Goal: Information Seeking & Learning: Learn about a topic

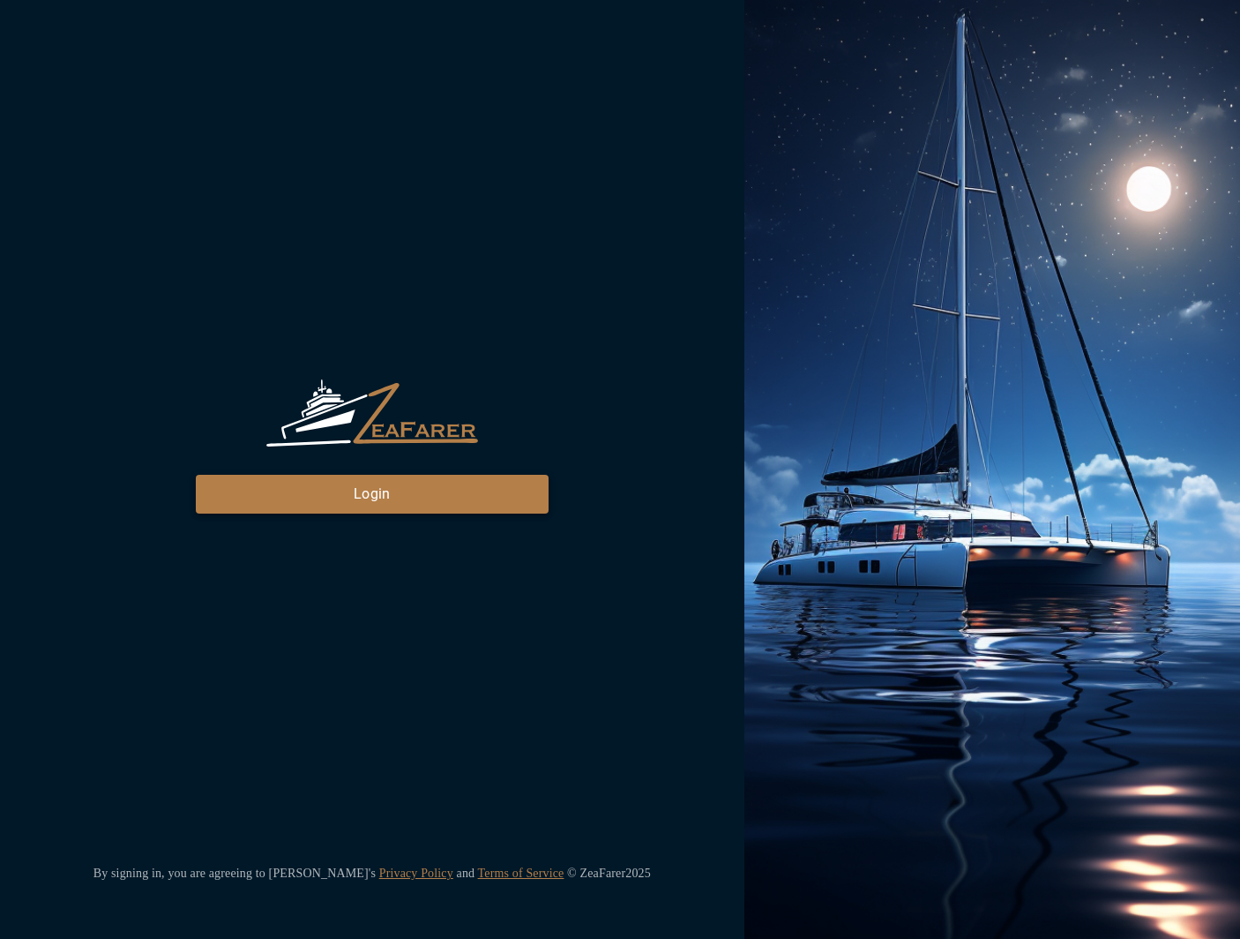
click at [483, 486] on button "Login" at bounding box center [372, 494] width 353 height 39
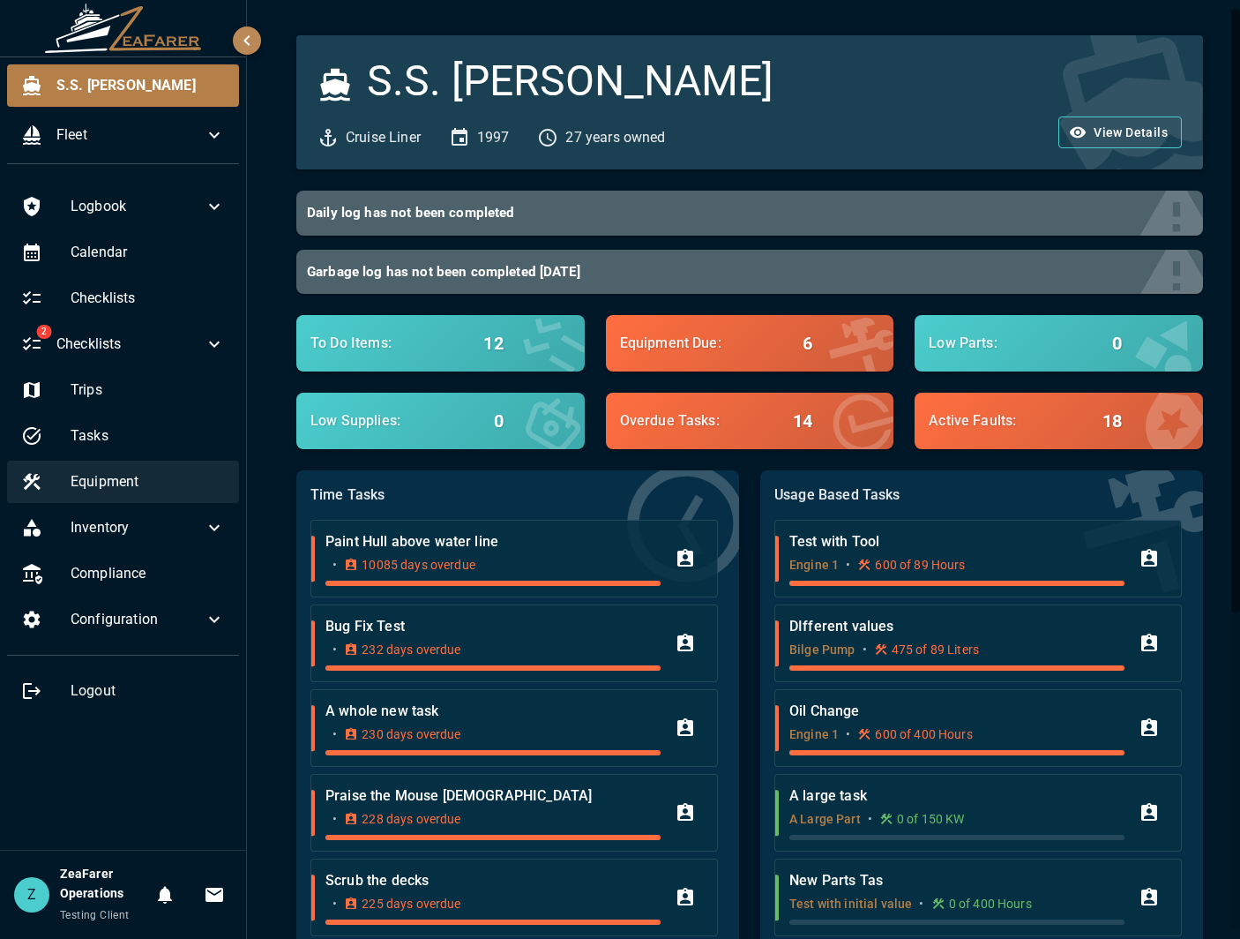
click at [189, 481] on span "Equipment" at bounding box center [148, 481] width 154 height 21
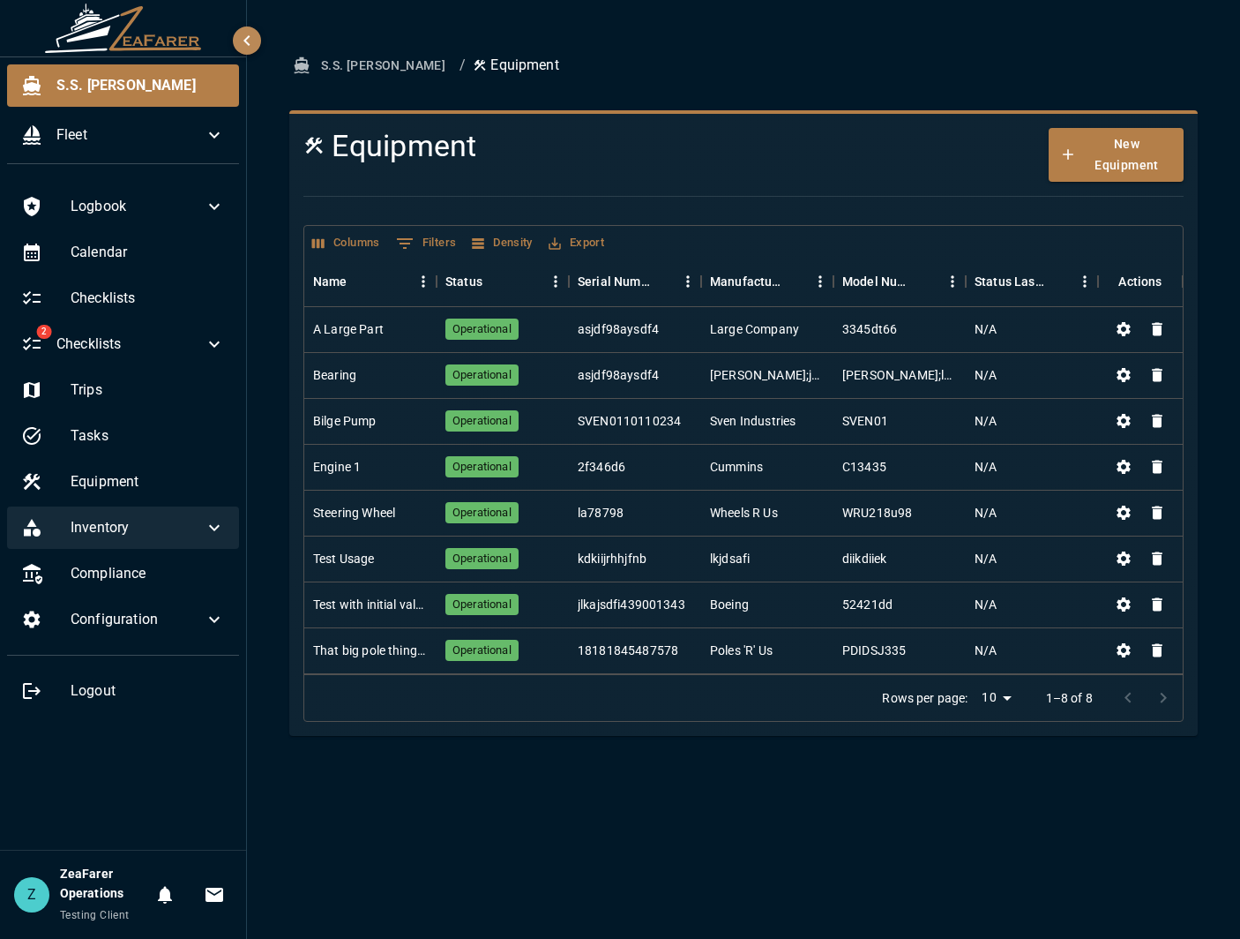
click at [210, 530] on icon at bounding box center [214, 527] width 21 height 21
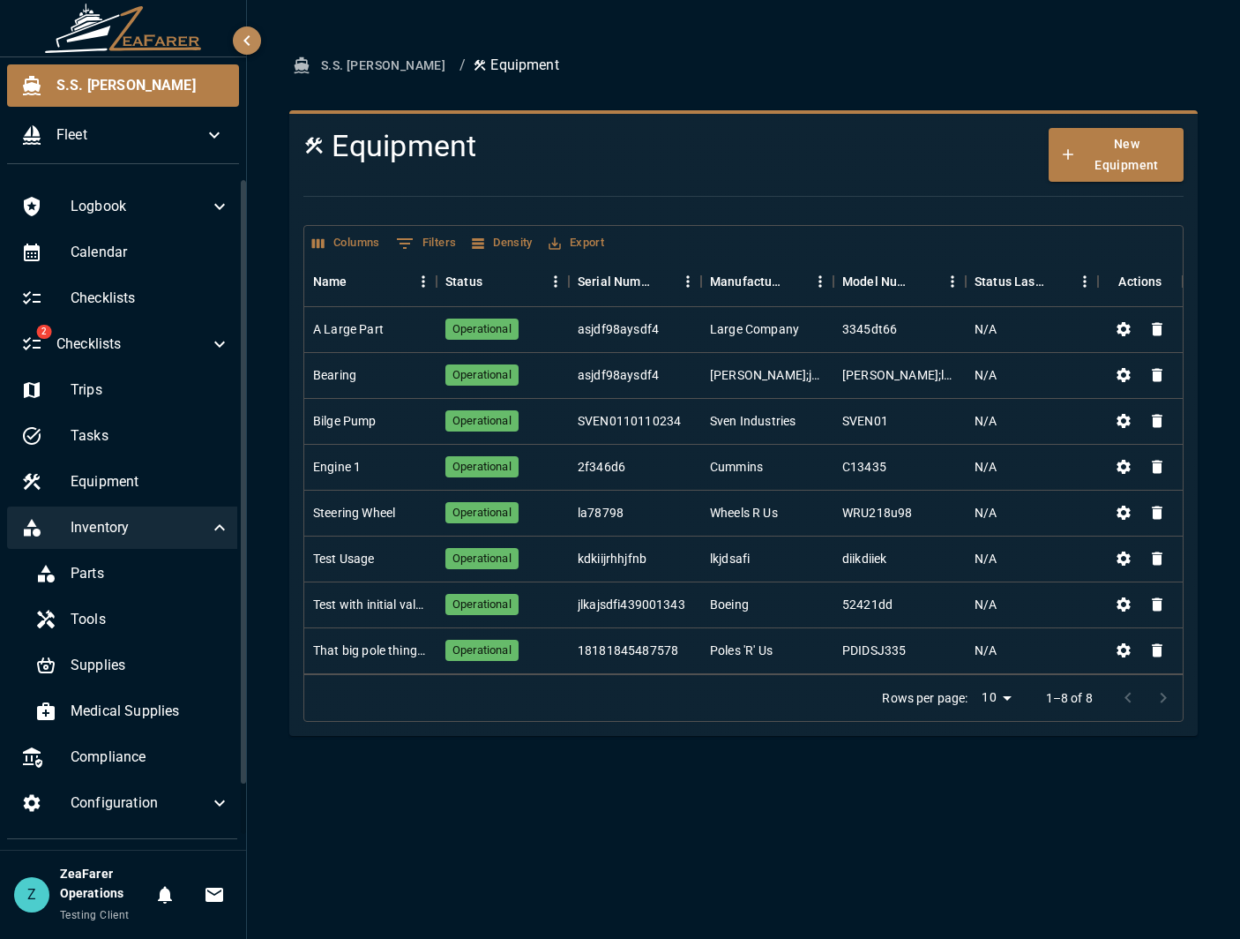
click at [214, 529] on icon at bounding box center [219, 527] width 11 height 6
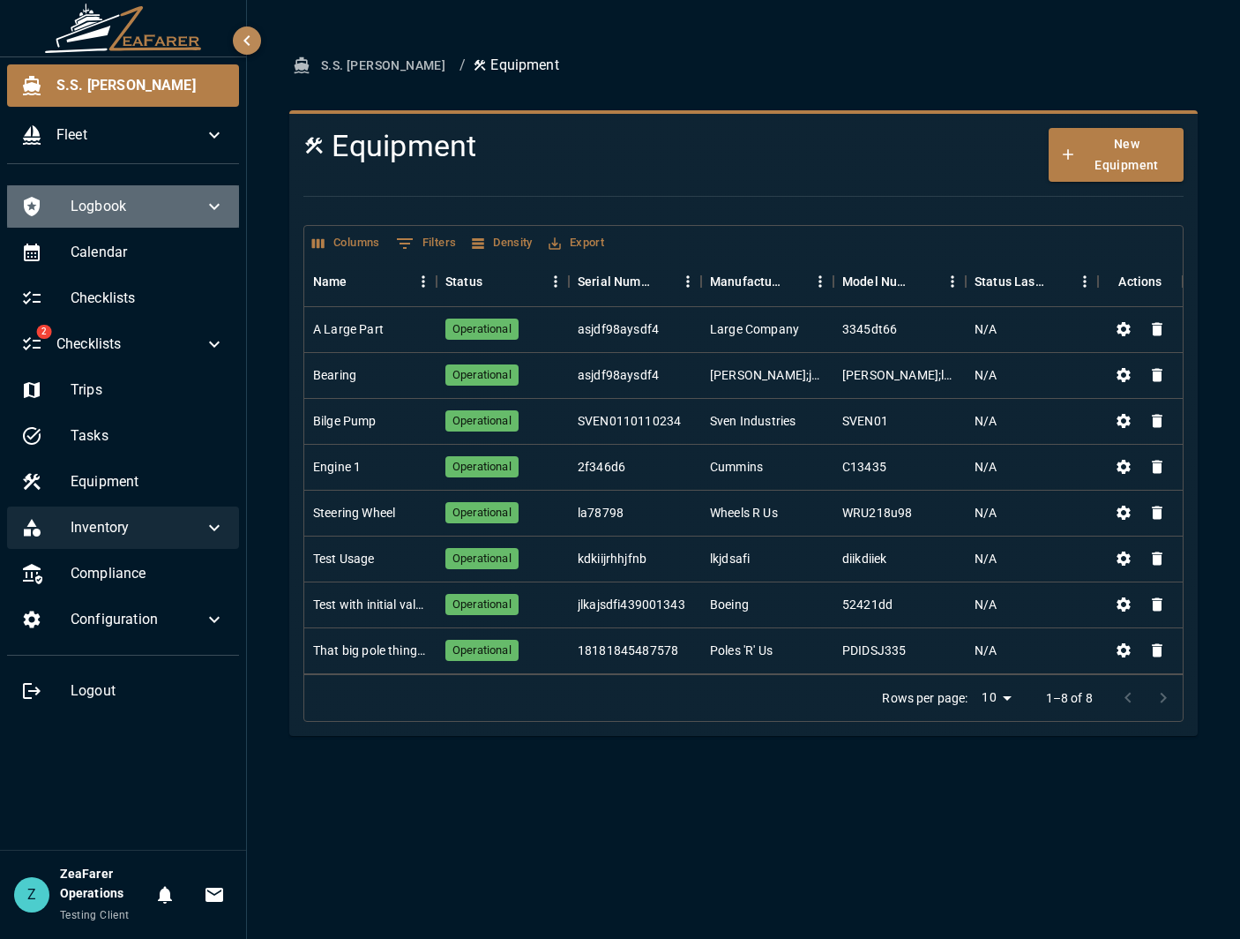
click at [191, 214] on span "Logbook" at bounding box center [137, 206] width 133 height 21
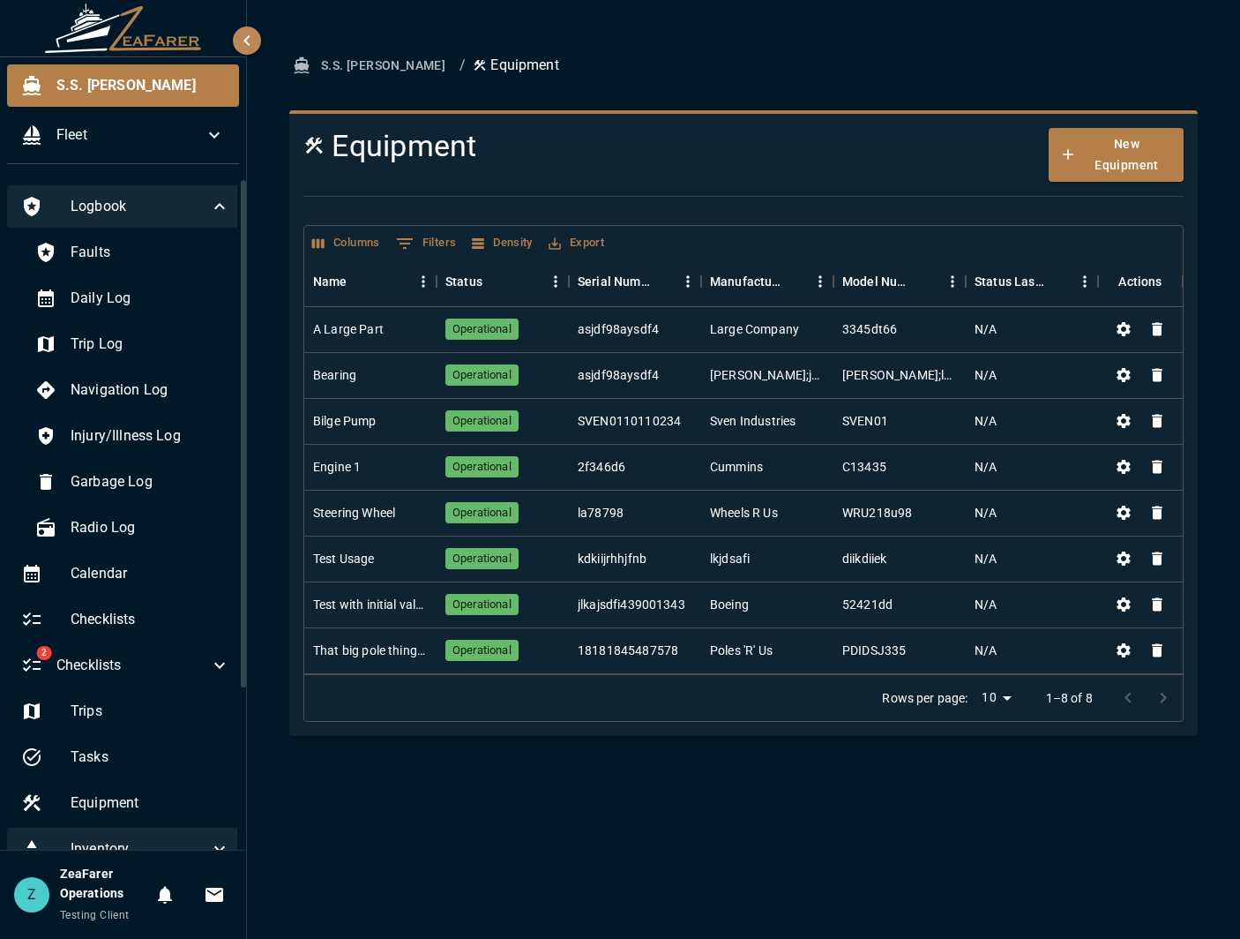
click at [192, 214] on span "Logbook" at bounding box center [140, 206] width 139 height 21
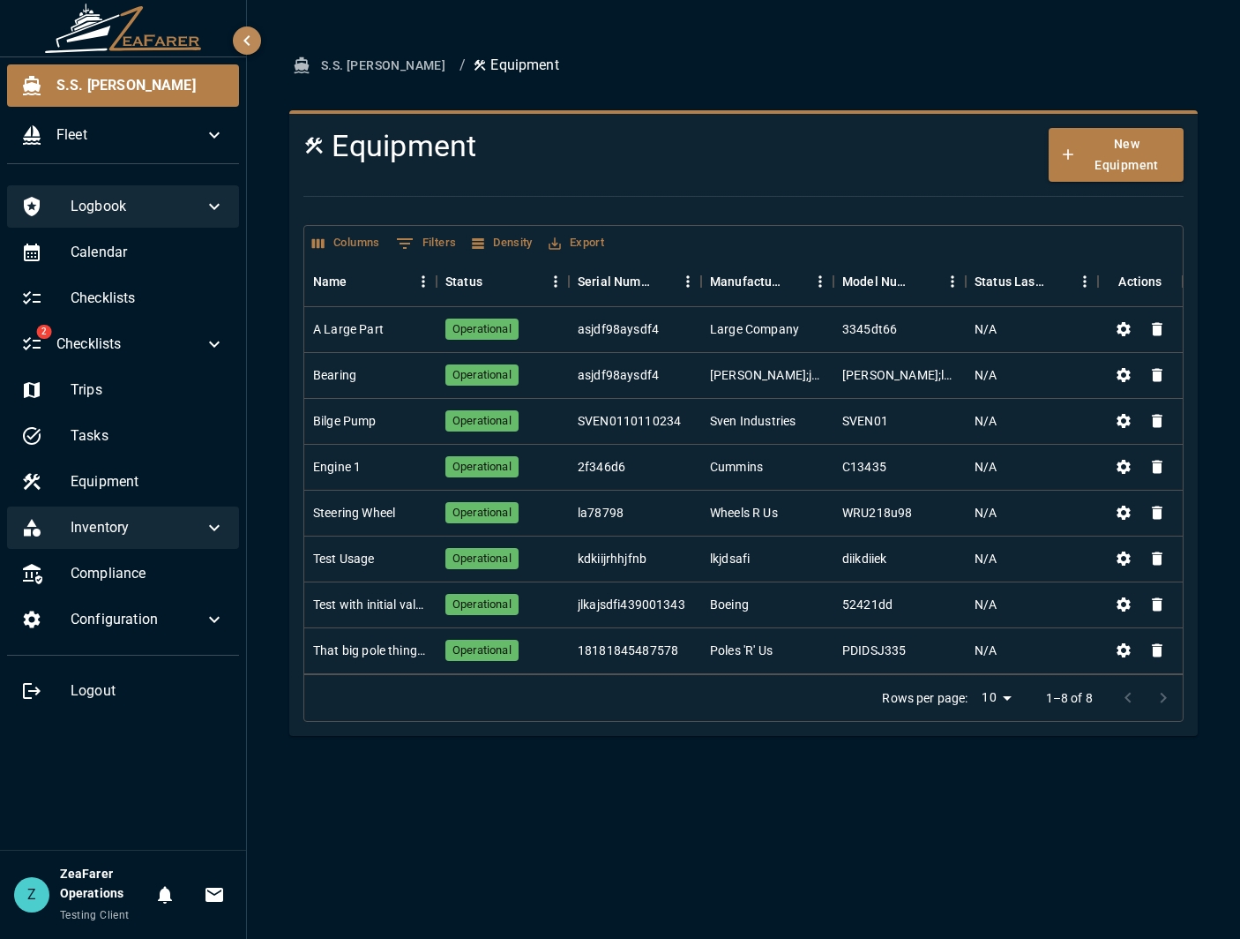
click at [203, 225] on div "Logbook" at bounding box center [123, 206] width 232 height 42
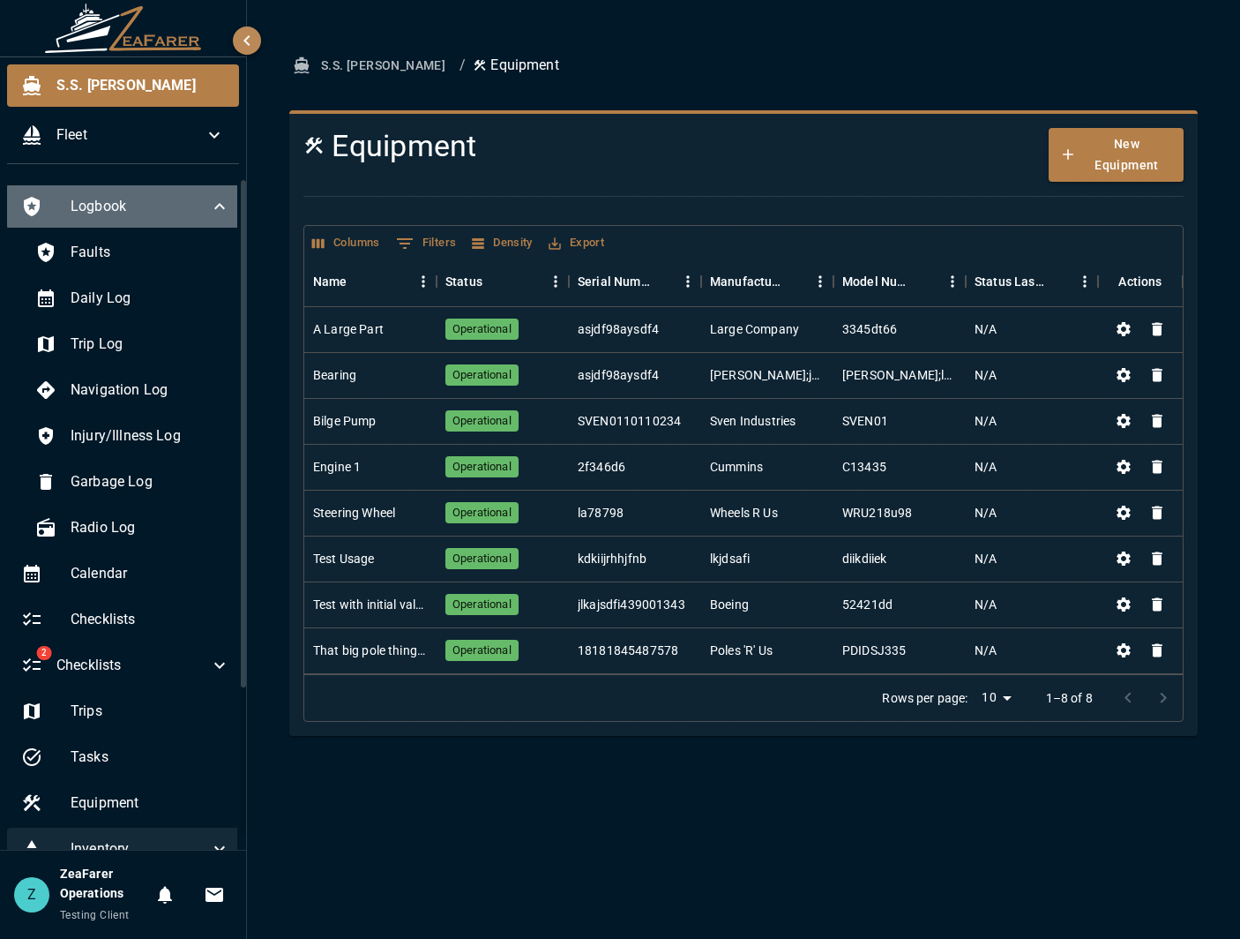
click at [208, 223] on div "Logbook" at bounding box center [125, 206] width 237 height 42
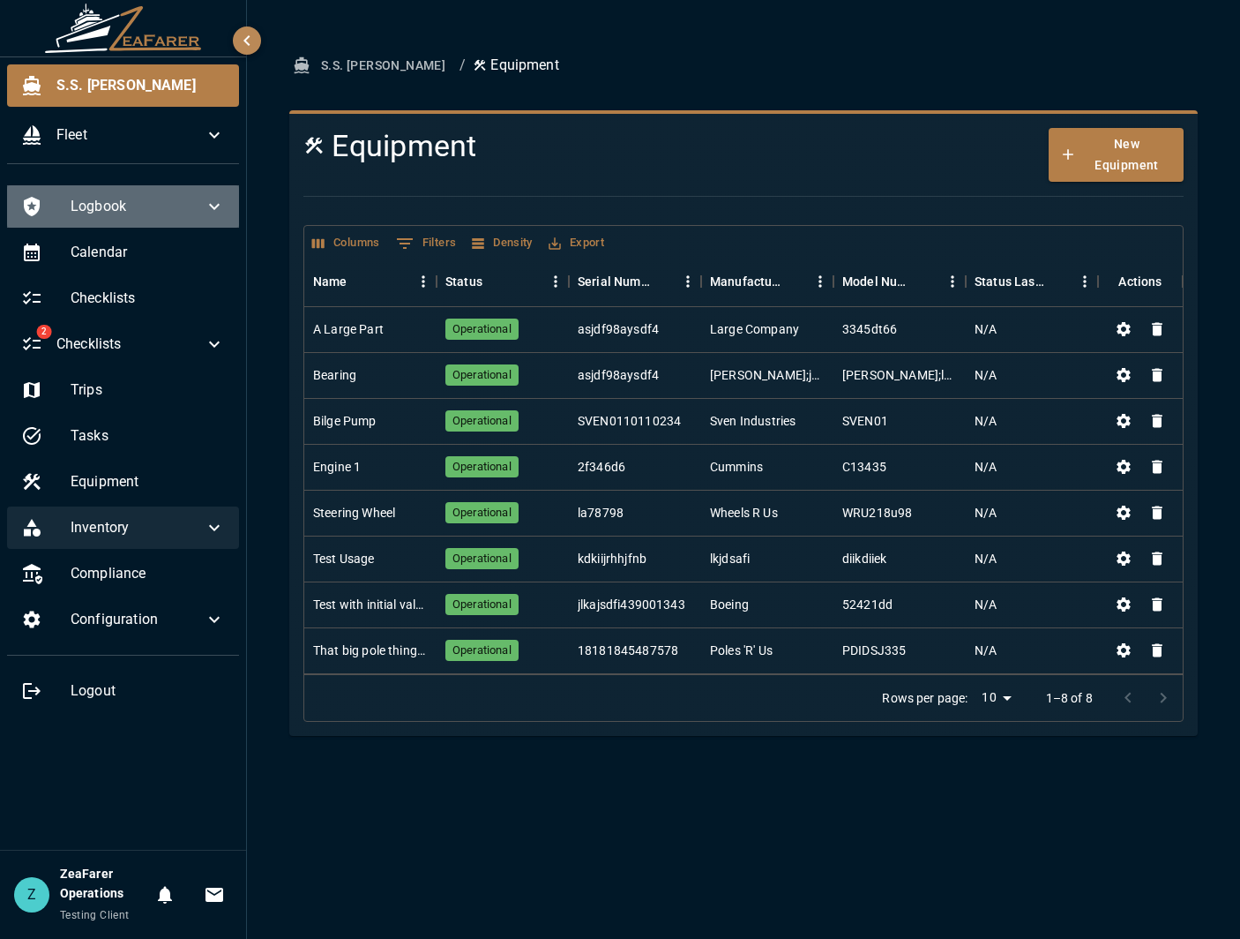
click at [208, 223] on div "Logbook" at bounding box center [123, 206] width 232 height 42
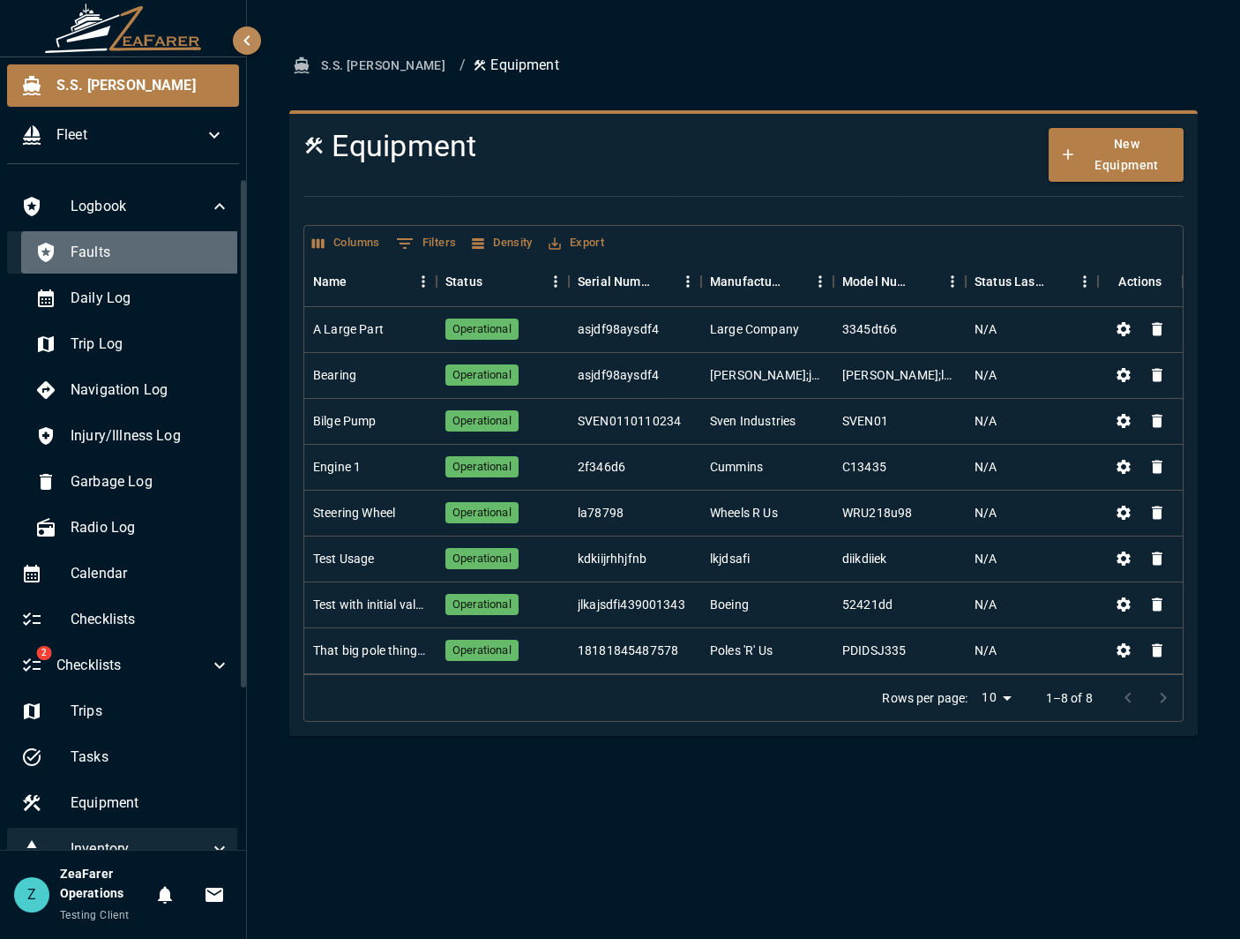
click at [184, 249] on span "Faults" at bounding box center [151, 252] width 160 height 21
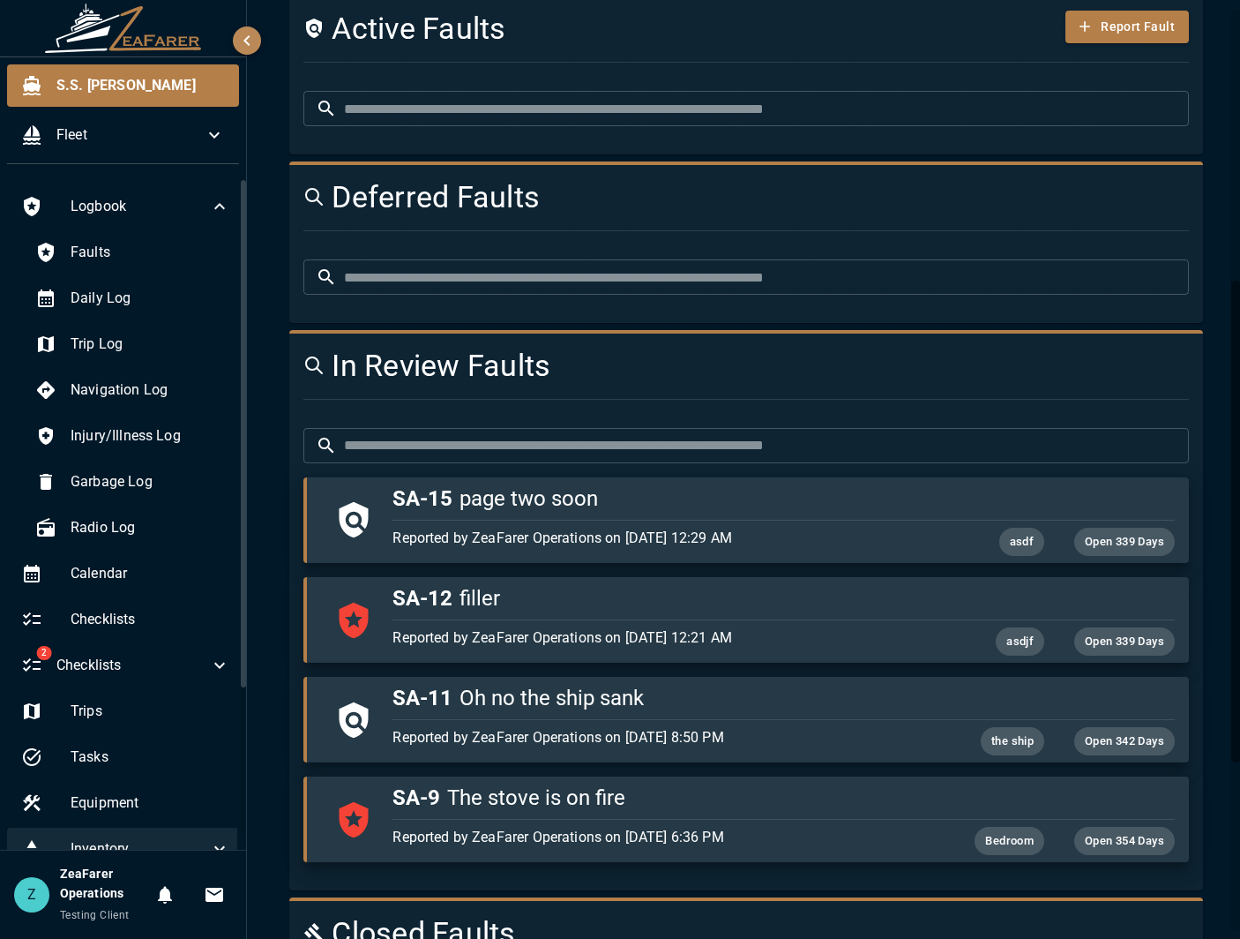
scroll to position [529, 0]
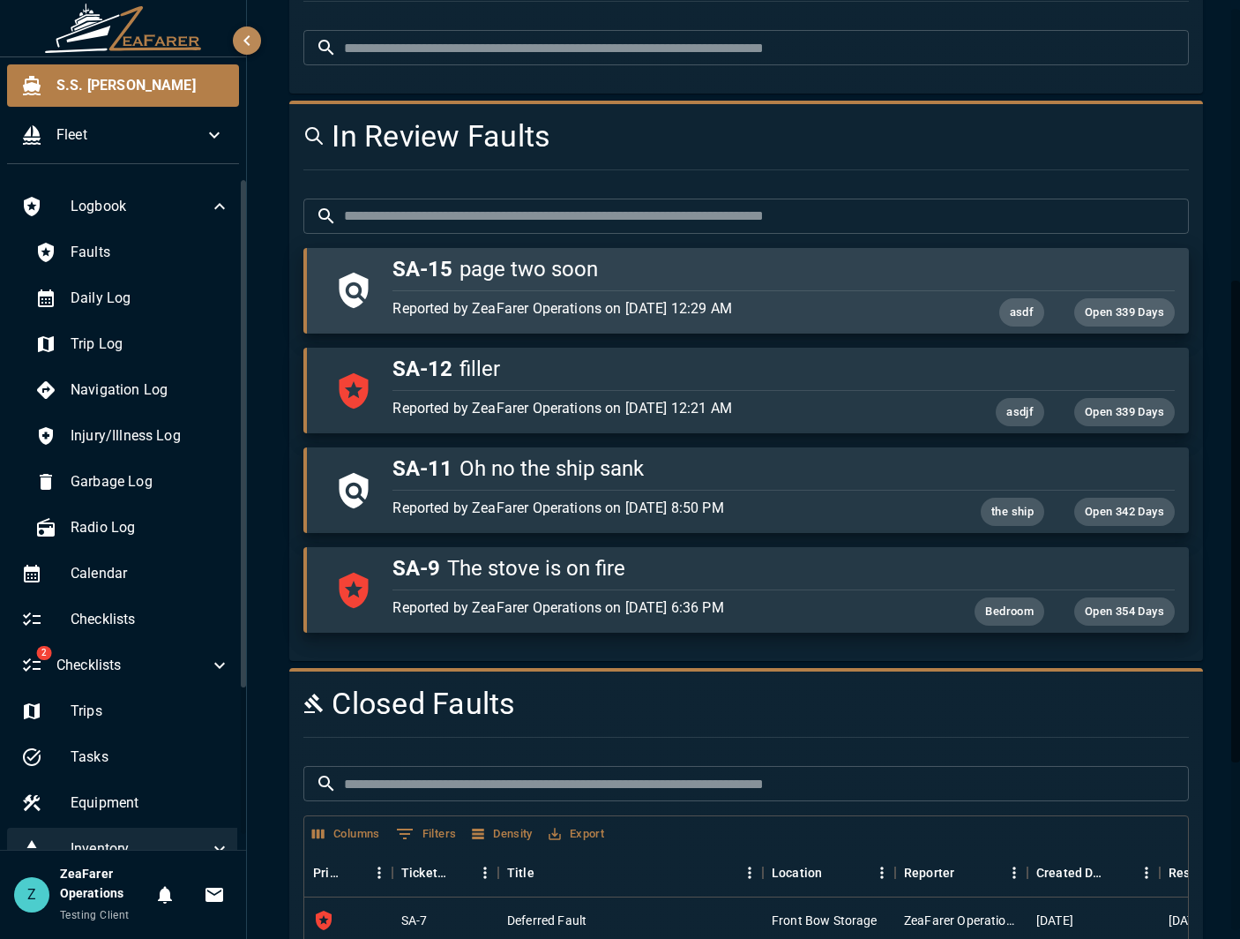
click at [572, 317] on p "Reported by ZeaFarer Operations on 10/1/2024, 12:29 AM" at bounding box center [653, 308] width 521 height 21
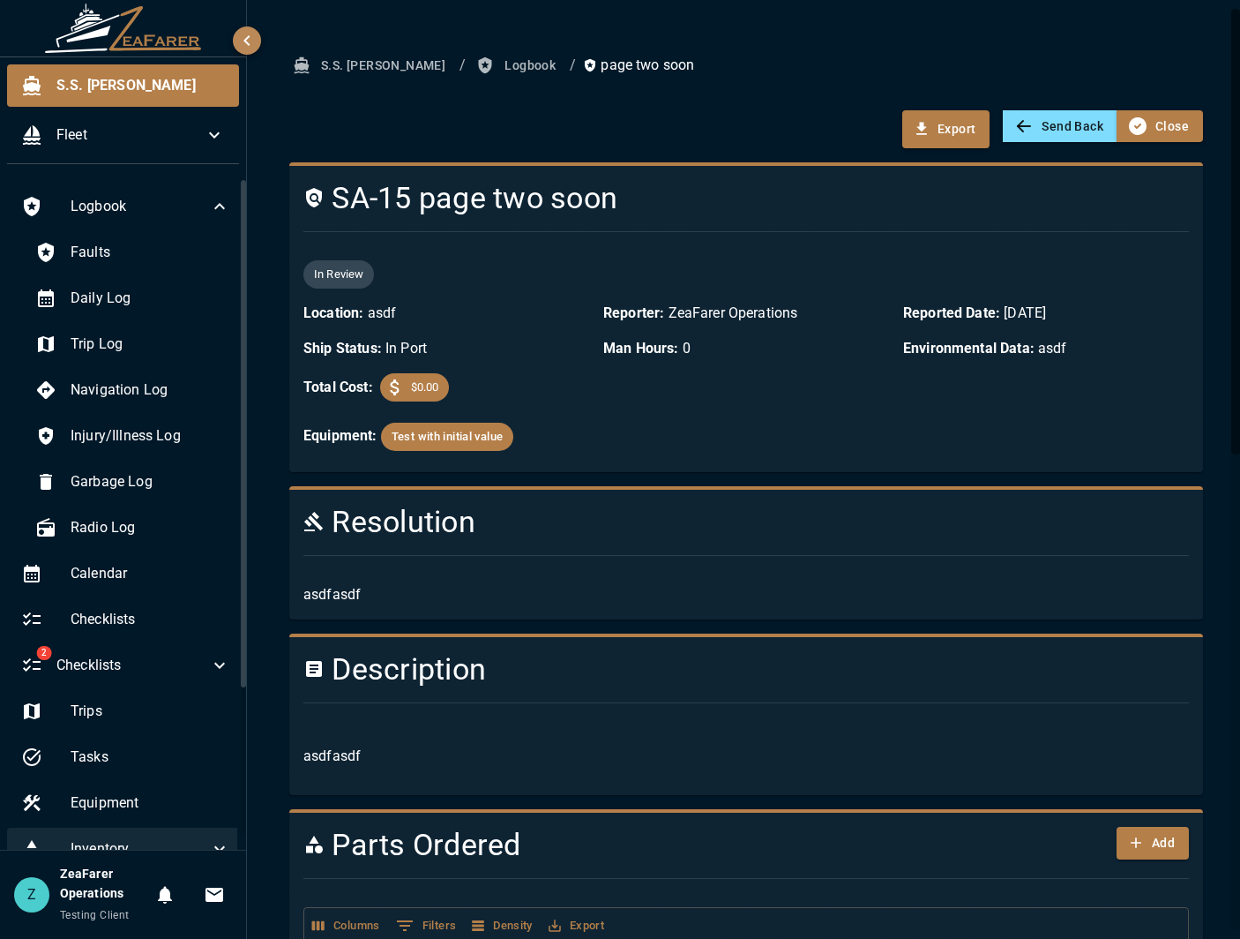
click at [473, 70] on button "Logbook" at bounding box center [518, 65] width 90 height 33
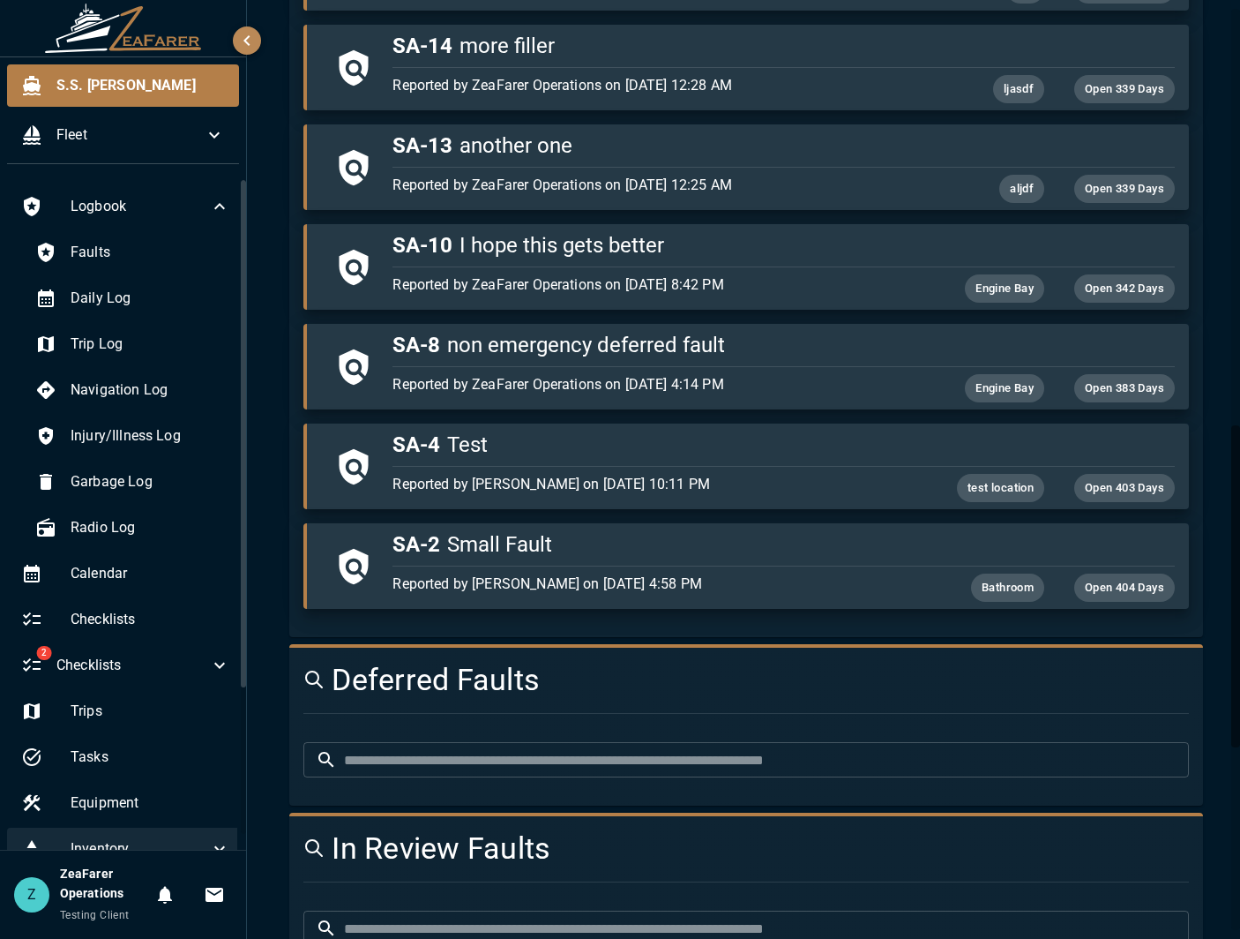
scroll to position [1235, 0]
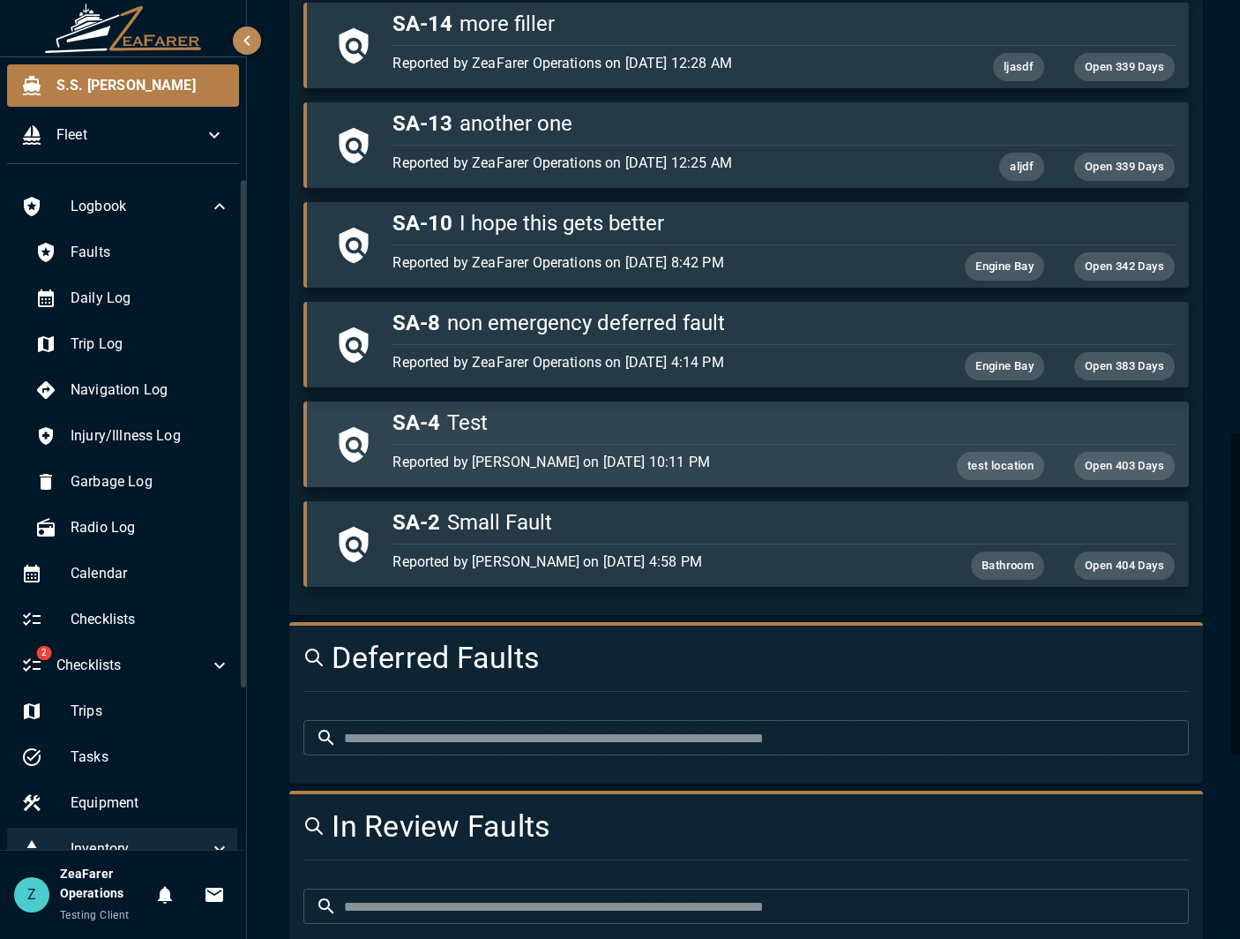
click at [606, 462] on p "Reported by Jon Philo on 7/28/2024, 10:11 PM" at bounding box center [653, 462] width 521 height 21
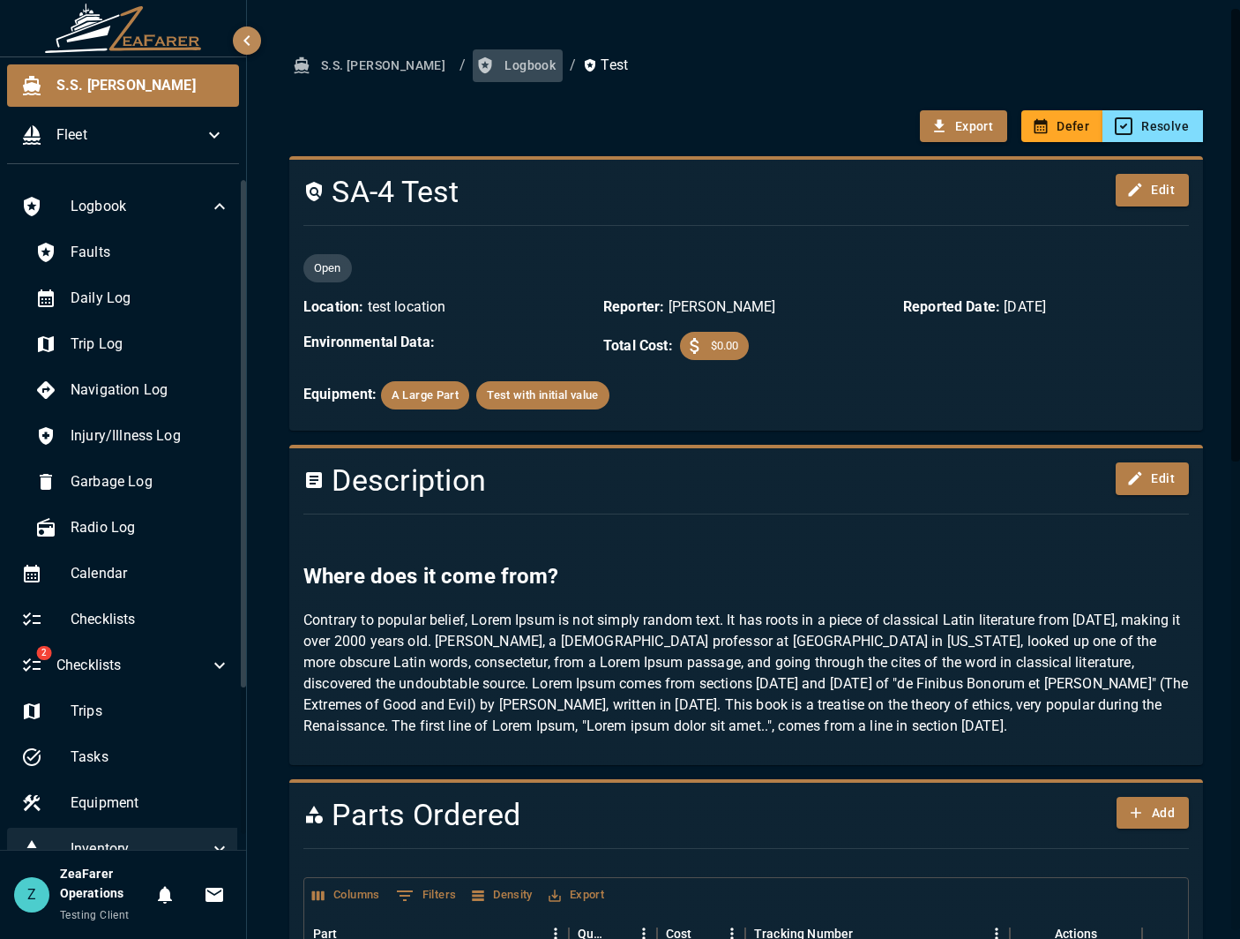
click at [473, 65] on button "Logbook" at bounding box center [518, 65] width 90 height 33
click at [982, 0] on html "S.S. Anne Fleet Logbook Faults Daily Log Trip Log Navigation Log Injury/Illness…" at bounding box center [620, 469] width 1240 height 939
